Goal: Contribute content: Add original content to the website for others to see

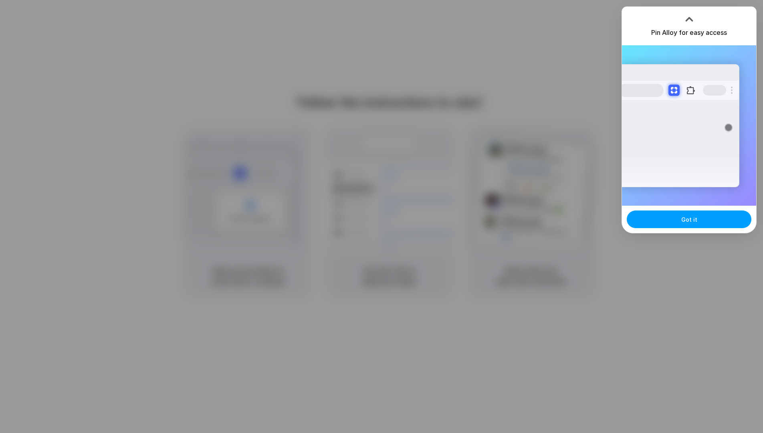
click at [691, 221] on span "Got it" at bounding box center [689, 219] width 16 height 8
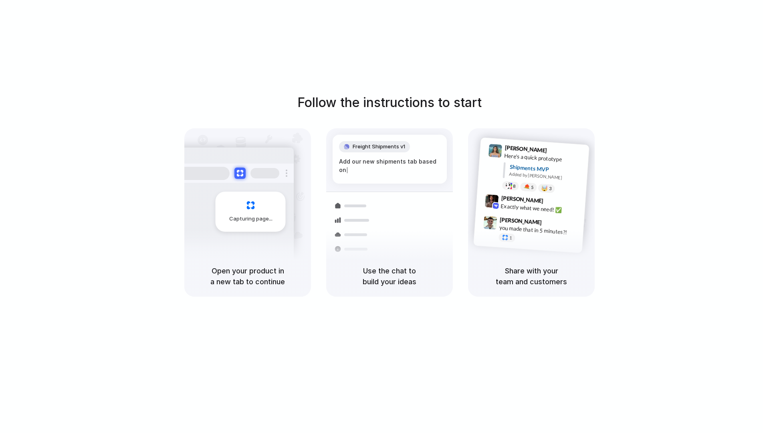
click at [441, 81] on div "Follow the instructions to start Capturing page Open your product in a new tab …" at bounding box center [389, 224] width 779 height 449
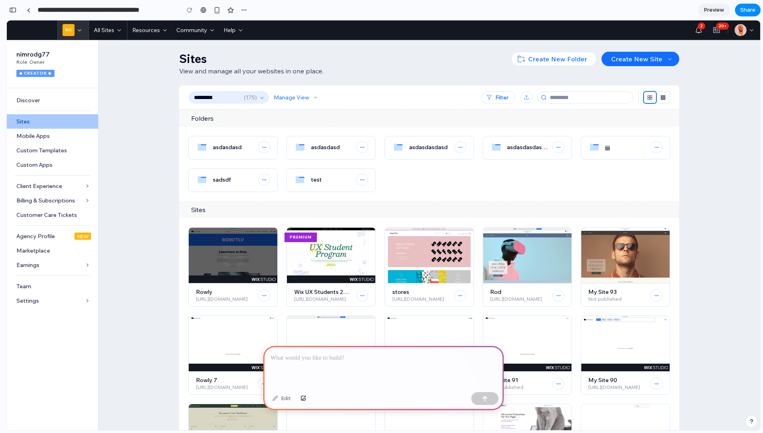
click at [234, 99] on input "*********" at bounding box center [217, 97] width 50 height 11
click at [351, 357] on p at bounding box center [383, 358] width 226 height 10
click at [341, 356] on p at bounding box center [381, 358] width 223 height 10
click at [335, 371] on div at bounding box center [383, 367] width 240 height 43
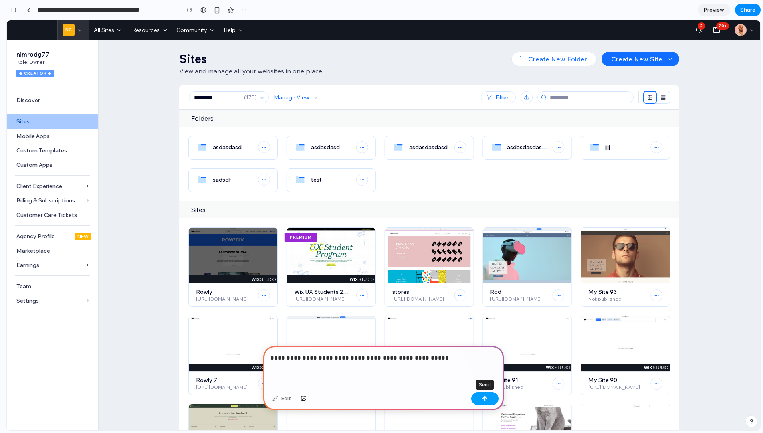
click at [483, 401] on button "button" at bounding box center [484, 398] width 27 height 13
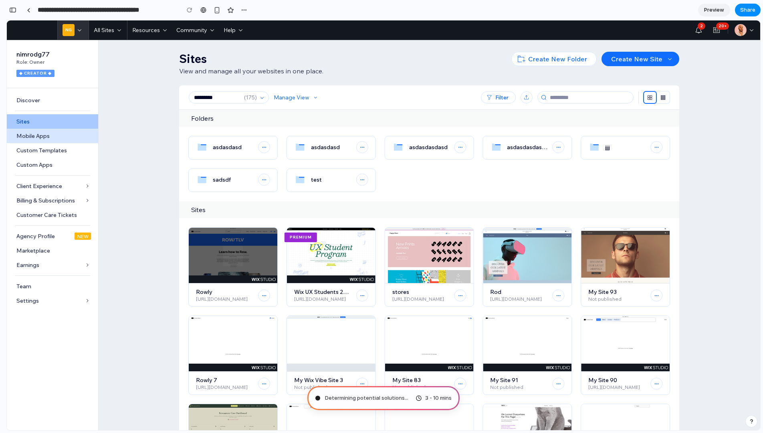
click at [36, 140] on div "Mobile Apps" at bounding box center [53, 136] width 75 height 14
click at [40, 159] on div "Custom Apps" at bounding box center [53, 164] width 75 height 14
click at [44, 184] on span "Client Experience" at bounding box center [47, 185] width 63 height 7
click at [40, 238] on div "Agency Profile" at bounding box center [42, 235] width 53 height 7
click at [40, 260] on div "Earnings" at bounding box center [47, 265] width 63 height 14
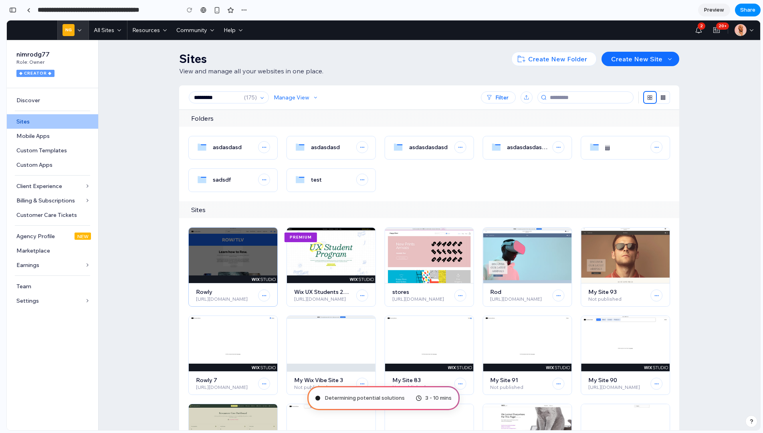
click at [238, 259] on img "Sites" at bounding box center [233, 255] width 89 height 55
click at [261, 299] on icon "Sites" at bounding box center [263, 295] width 7 height 7
click at [33, 191] on div "Client Experience" at bounding box center [47, 186] width 63 height 14
click at [333, 243] on img "Sites" at bounding box center [331, 255] width 89 height 55
type input "**********"
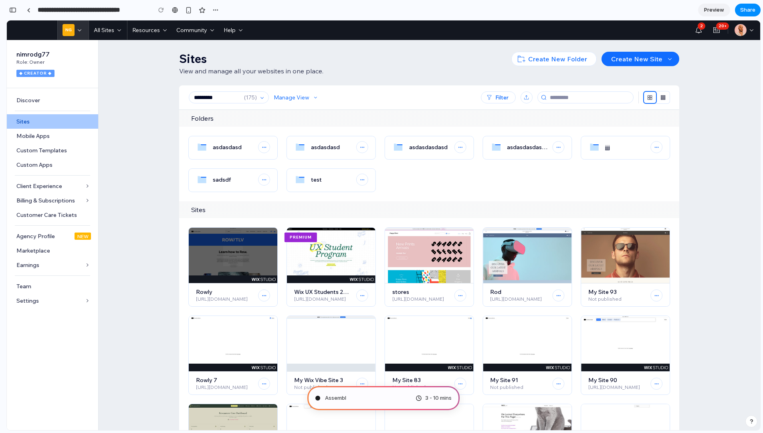
scroll to position [122, 0]
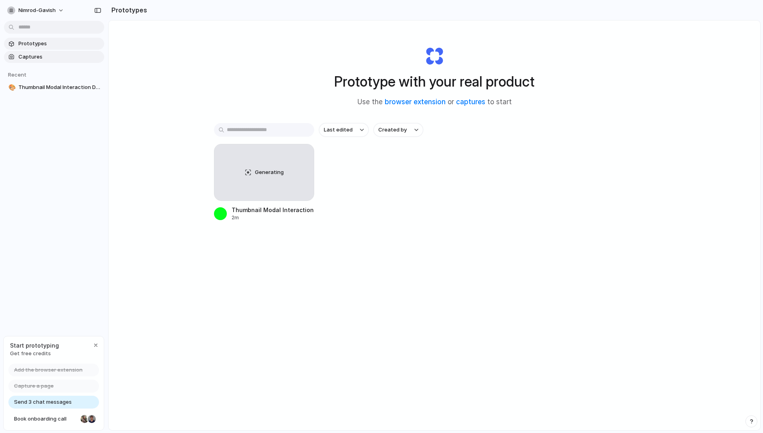
click at [32, 56] on span "Captures" at bounding box center [59, 57] width 83 height 8
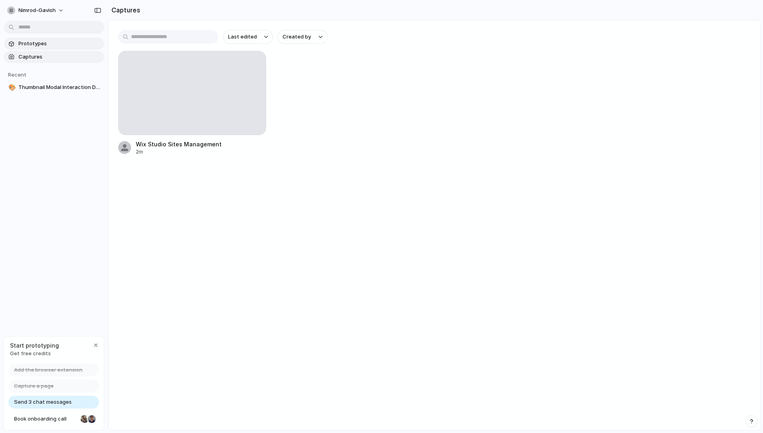
click at [36, 41] on span "Prototypes" at bounding box center [59, 44] width 83 height 8
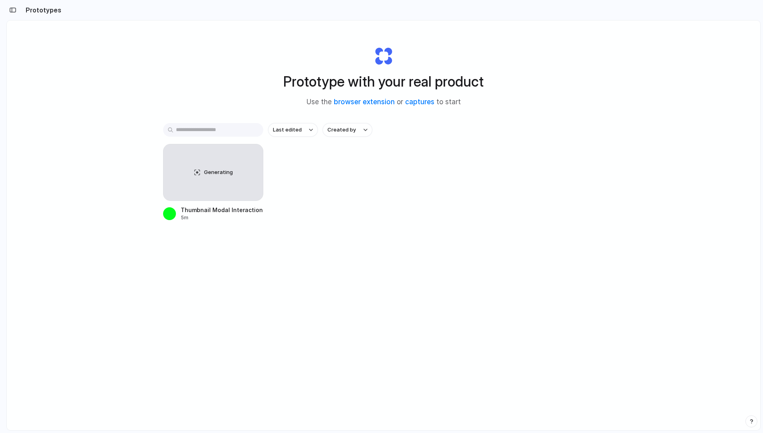
click at [367, 196] on div "Generating Thumbnail Modal Interaction Design 5m" at bounding box center [383, 182] width 441 height 77
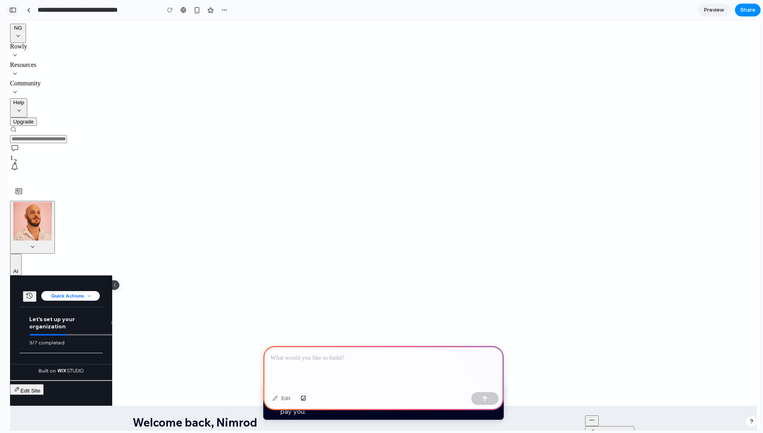
click at [12, 9] on div "button" at bounding box center [12, 10] width 7 height 6
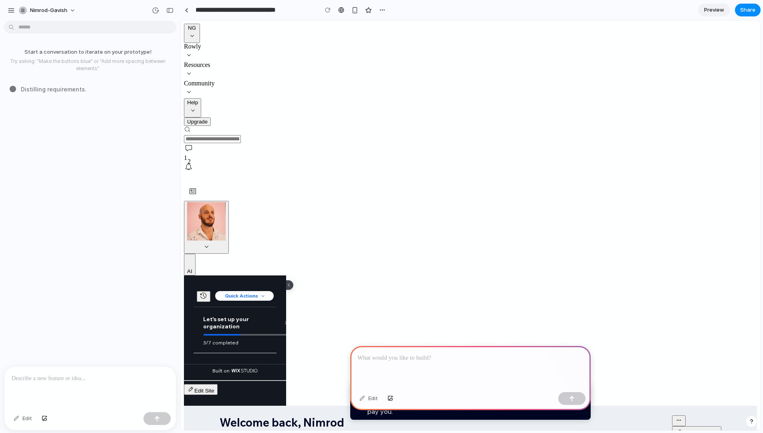
click at [46, 389] on div at bounding box center [89, 387] width 171 height 42
click at [425, 357] on p at bounding box center [470, 358] width 226 height 10
click at [169, 12] on div "button" at bounding box center [169, 11] width 7 height 6
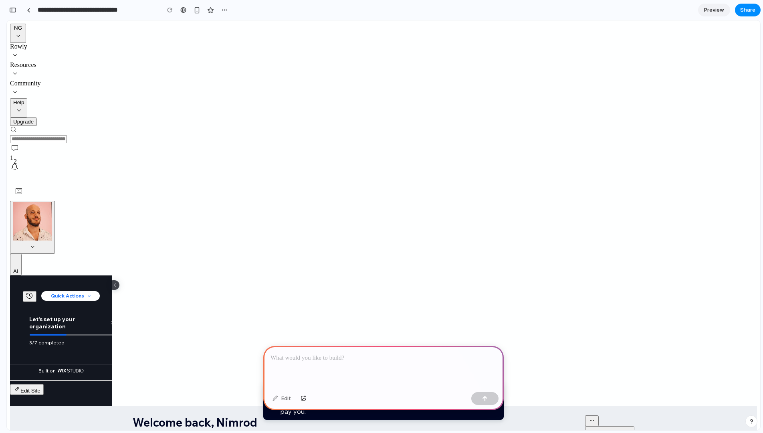
click at [386, 354] on p at bounding box center [383, 358] width 226 height 10
click at [61, 387] on span "Getting Paid" at bounding box center [61, 390] width 64 height 7
click at [58, 412] on div "Events" at bounding box center [61, 419] width 64 height 14
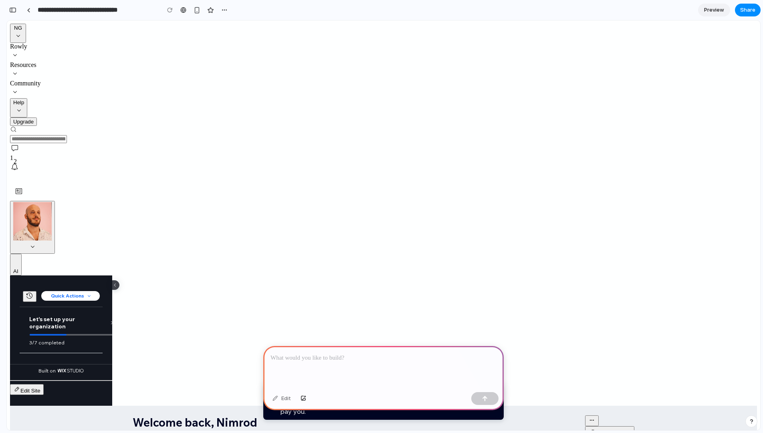
click at [326, 362] on div at bounding box center [383, 367] width 240 height 43
click at [364, 367] on div at bounding box center [383, 367] width 240 height 43
click at [324, 362] on div at bounding box center [383, 367] width 240 height 43
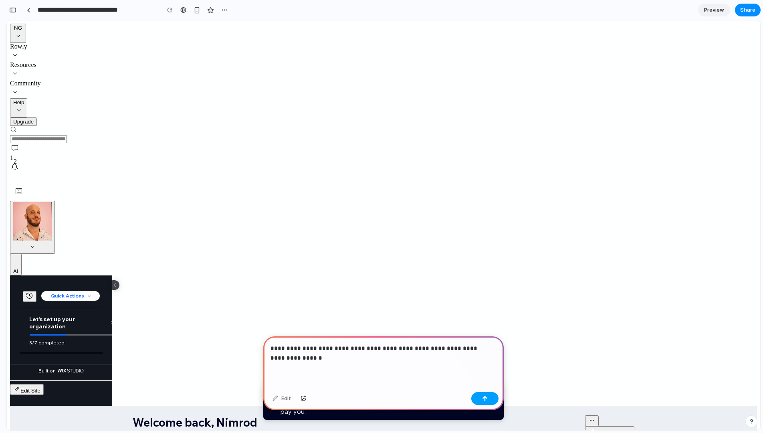
click at [481, 395] on button "button" at bounding box center [484, 398] width 27 height 13
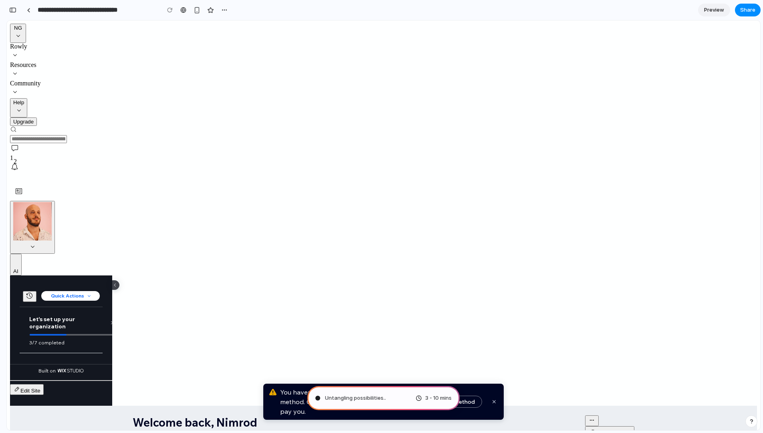
click at [496, 401] on span "button" at bounding box center [494, 402] width 10 height 10
type input "**********"
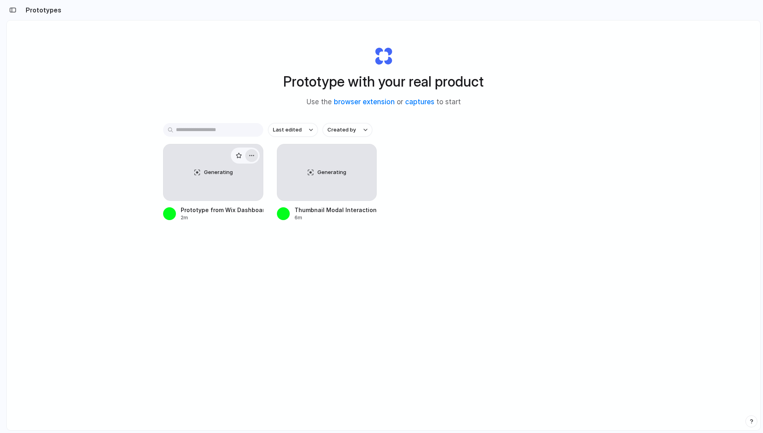
click at [249, 155] on div "button" at bounding box center [251, 155] width 6 height 6
click at [248, 259] on div "Open in new tab Rename Copy link Delete" at bounding box center [381, 216] width 763 height 433
